Goal: Transaction & Acquisition: Purchase product/service

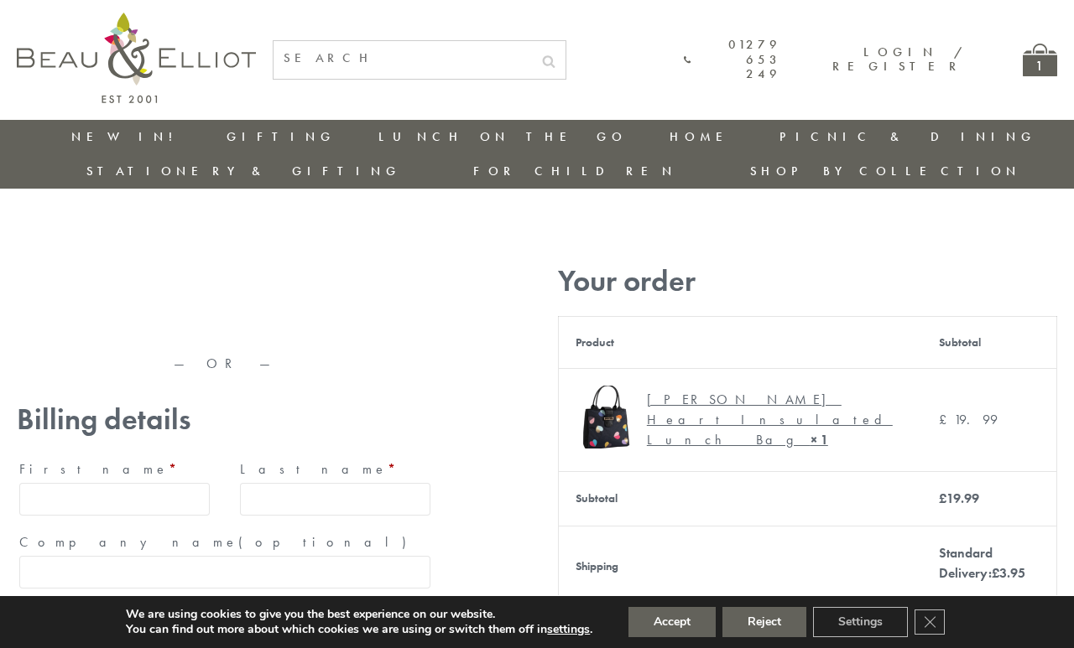
type input "[EMAIL_ADDRESS][DOMAIN_NAME]"
type input "Maria"
type input "Williams"
type input "23, Scottsdale, Happytown"
type input "London"
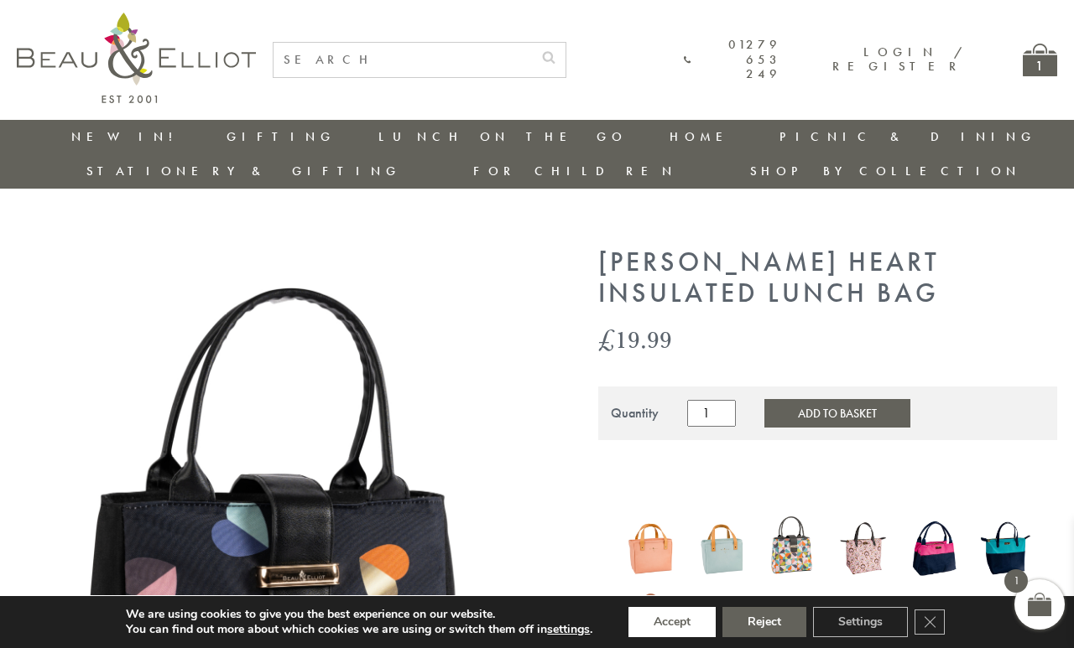
click at [672, 622] on button "Accept" at bounding box center [671, 622] width 87 height 30
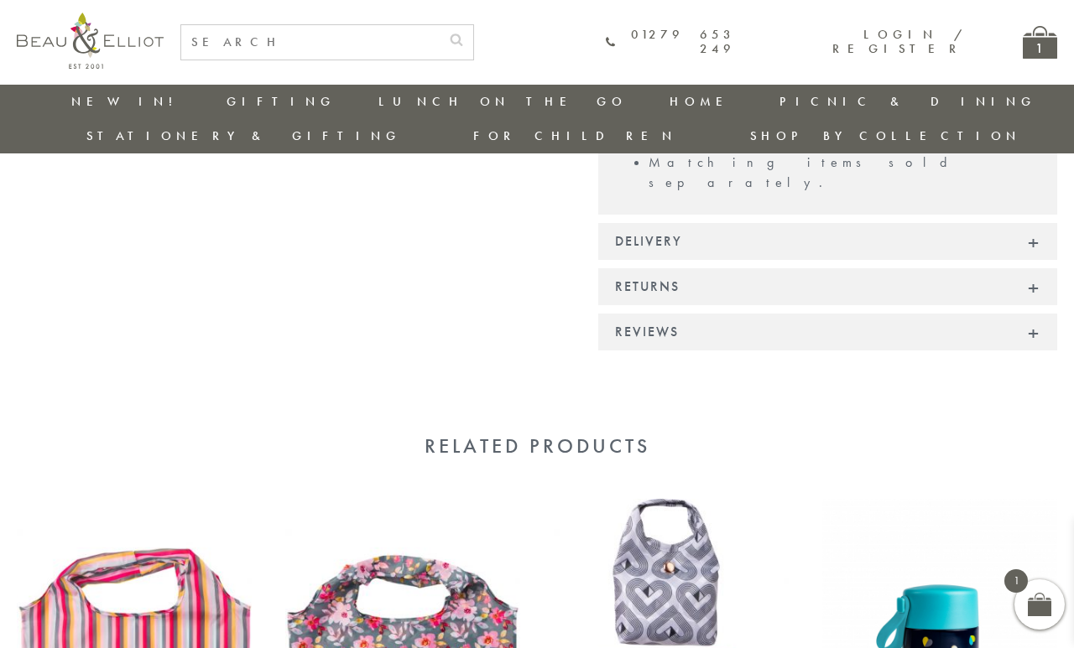
scroll to position [1482, 0]
